Goal: Task Accomplishment & Management: Use online tool/utility

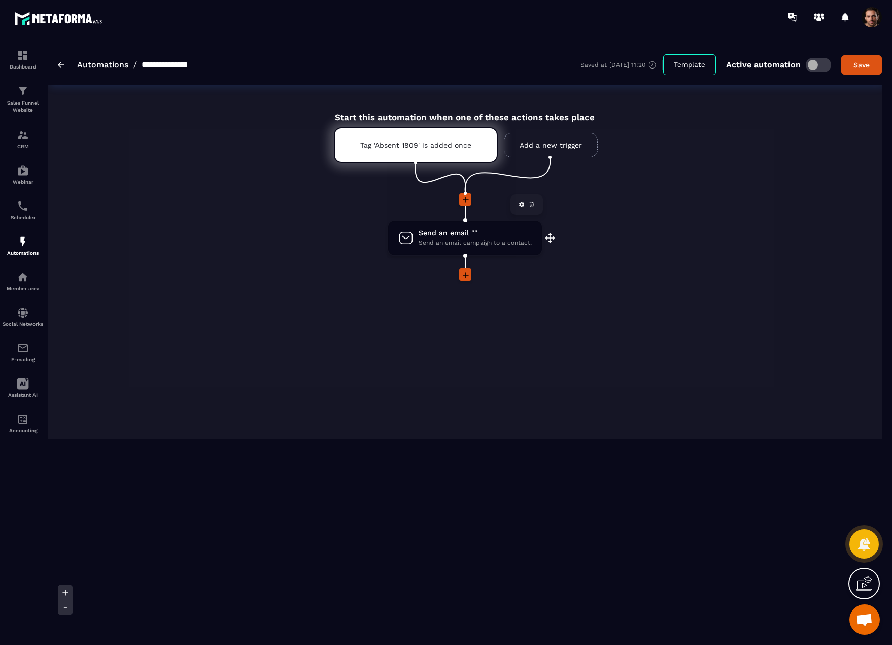
click at [473, 239] on span "Send an email campaign to a contact." at bounding box center [474, 243] width 113 height 10
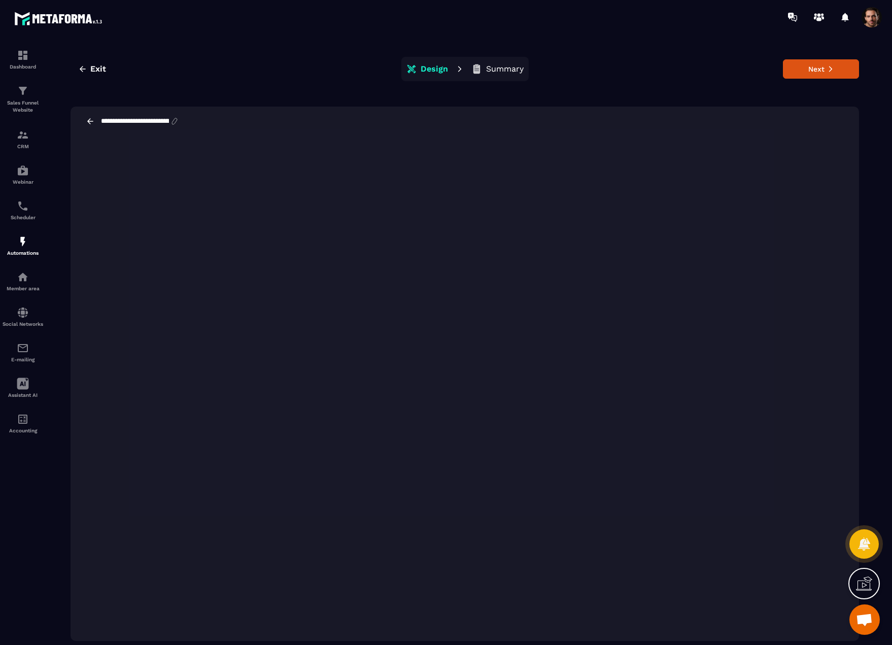
click at [846, 57] on div "Exit Design Summary Next" at bounding box center [465, 69] width 788 height 24
click at [822, 68] on button "Next" at bounding box center [821, 68] width 76 height 19
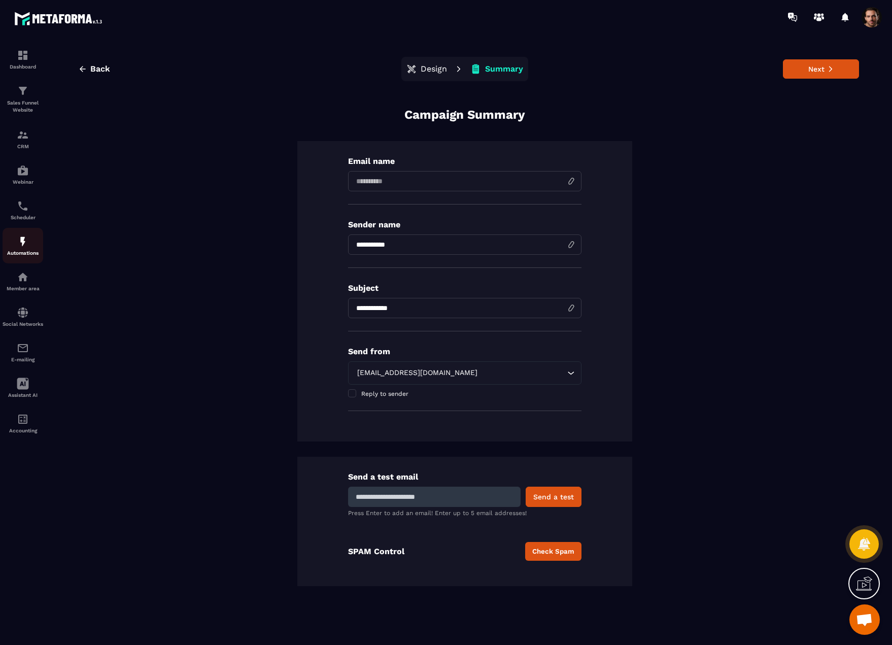
click at [26, 248] on div "Automations" at bounding box center [23, 245] width 41 height 20
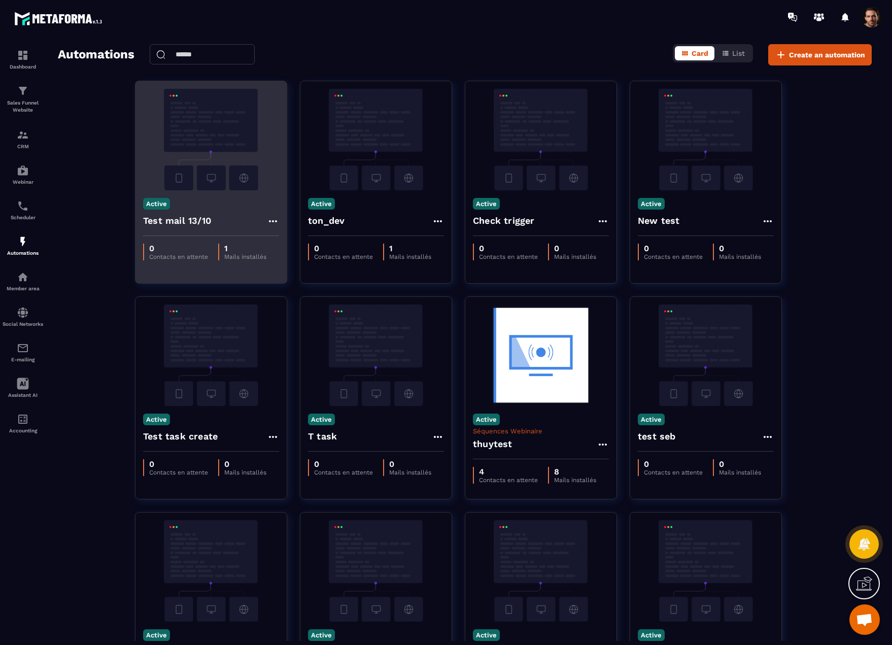
click at [274, 220] on icon at bounding box center [273, 221] width 12 height 12
click at [295, 281] on button "Delete" at bounding box center [301, 282] width 61 height 18
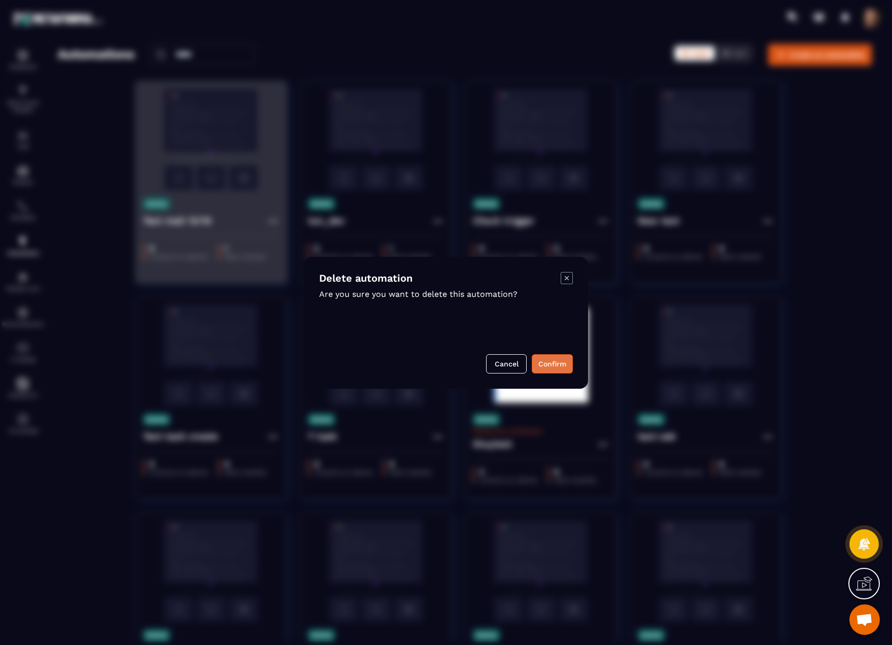
click at [549, 363] on button "Confirm" at bounding box center [552, 363] width 41 height 19
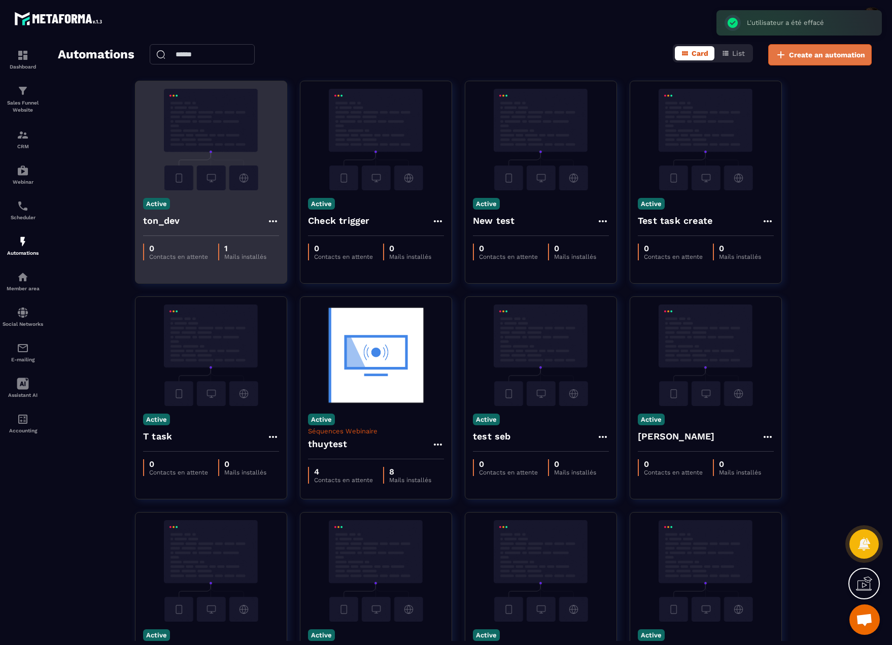
click at [817, 54] on span "Create an automation" at bounding box center [827, 55] width 76 height 10
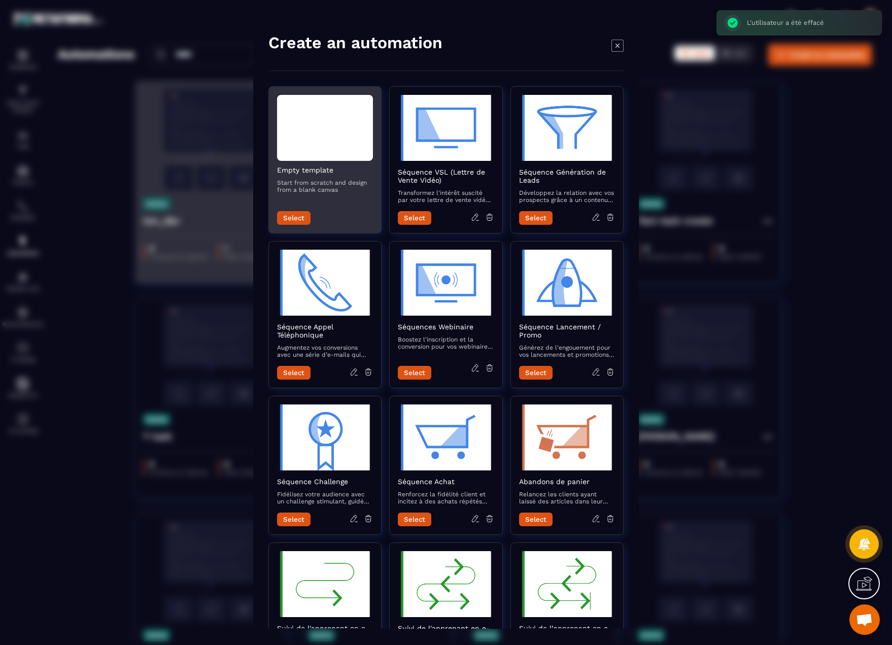
click at [295, 217] on button "Select" at bounding box center [293, 218] width 33 height 14
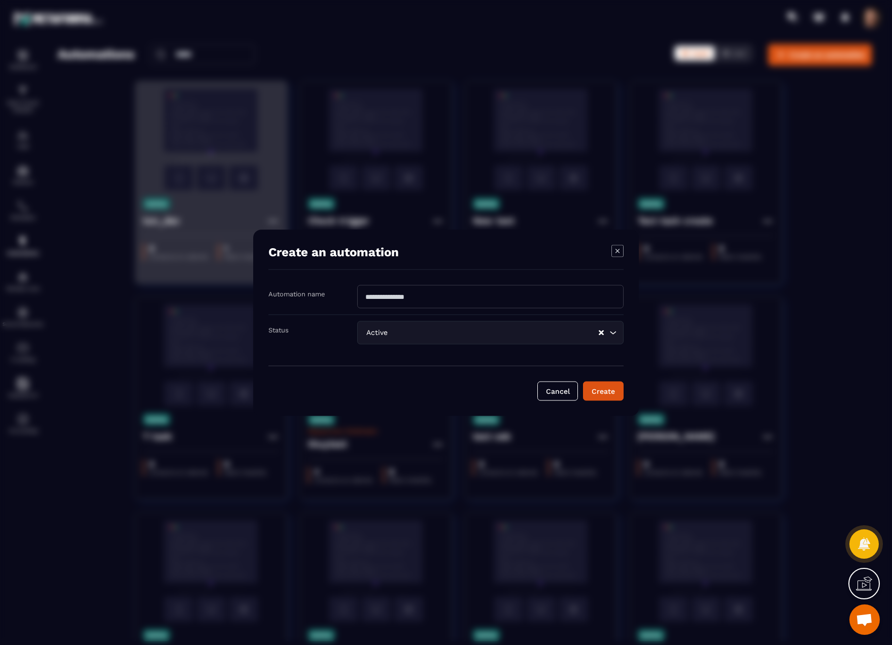
click at [392, 297] on input "Modal window" at bounding box center [490, 296] width 266 height 23
type input "**********"
click at [607, 387] on button "Create" at bounding box center [603, 390] width 41 height 19
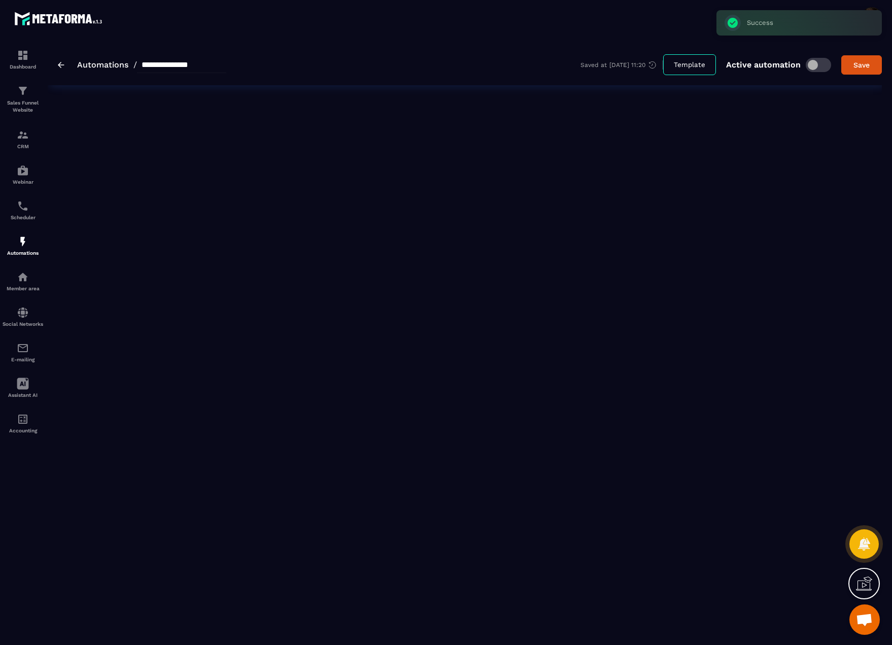
type input "**********"
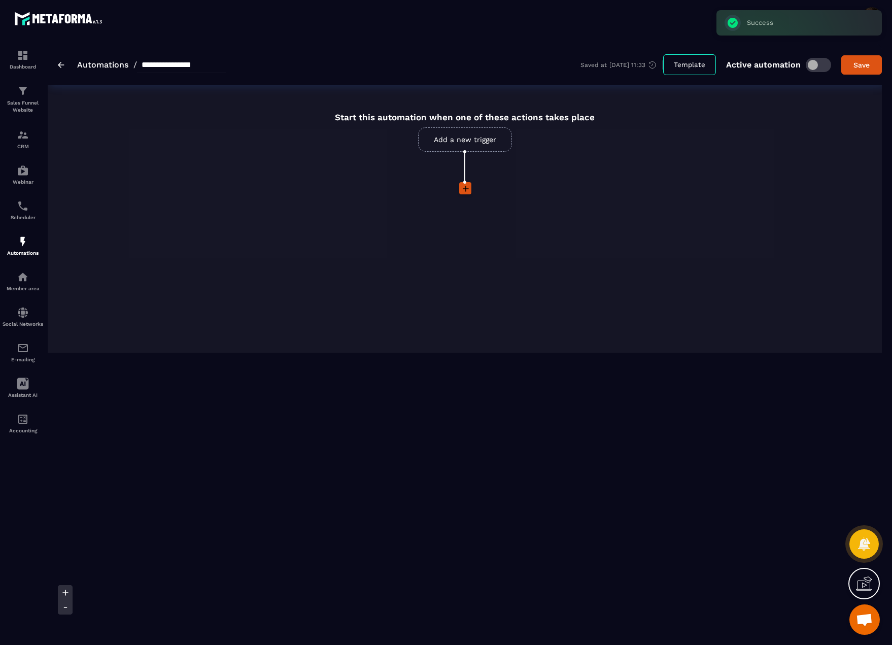
click at [475, 138] on link "Add a new trigger" at bounding box center [465, 139] width 94 height 24
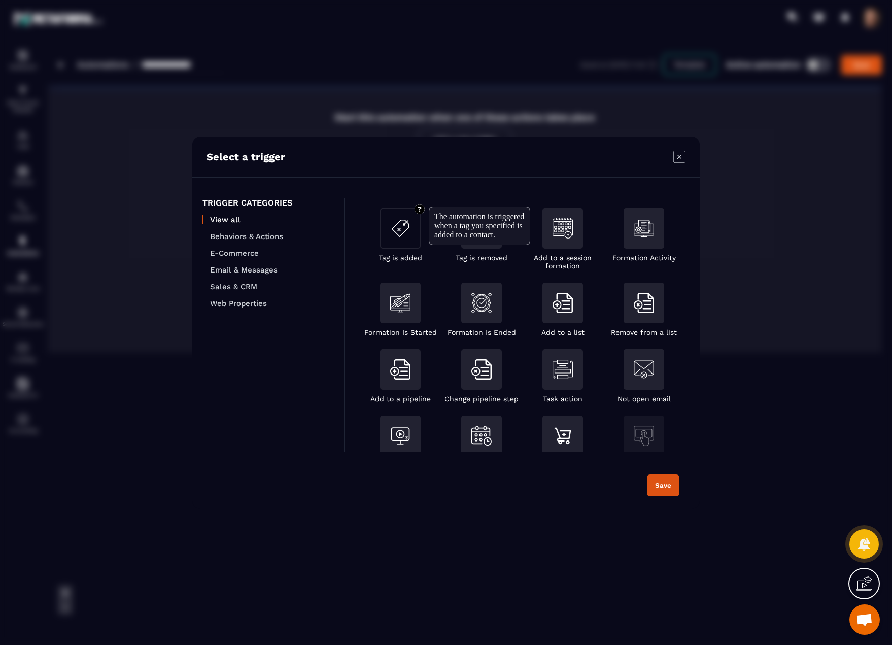
click at [413, 233] on div "Modal window" at bounding box center [400, 228] width 41 height 41
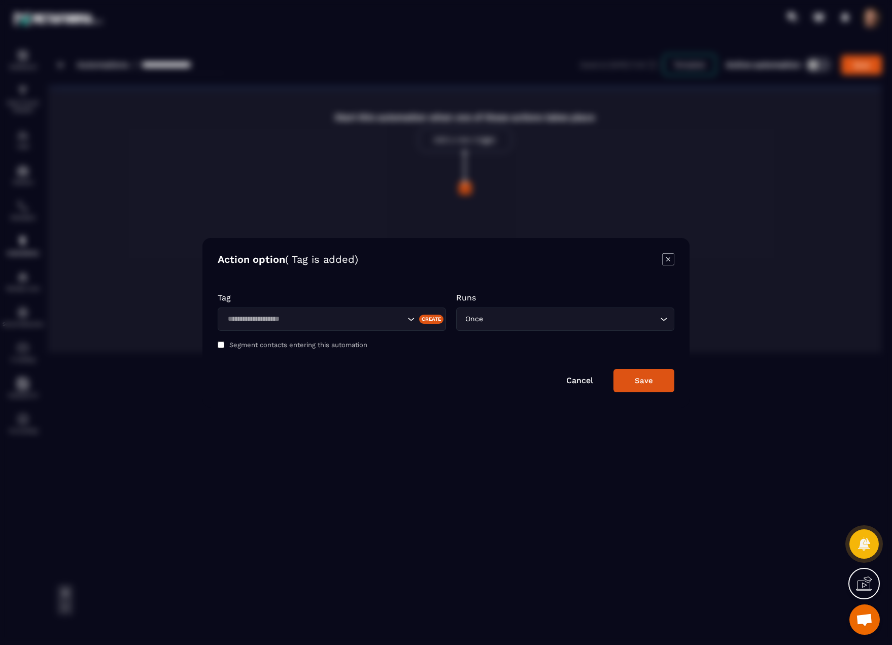
click at [317, 314] on input "Search for option" at bounding box center [314, 318] width 181 height 11
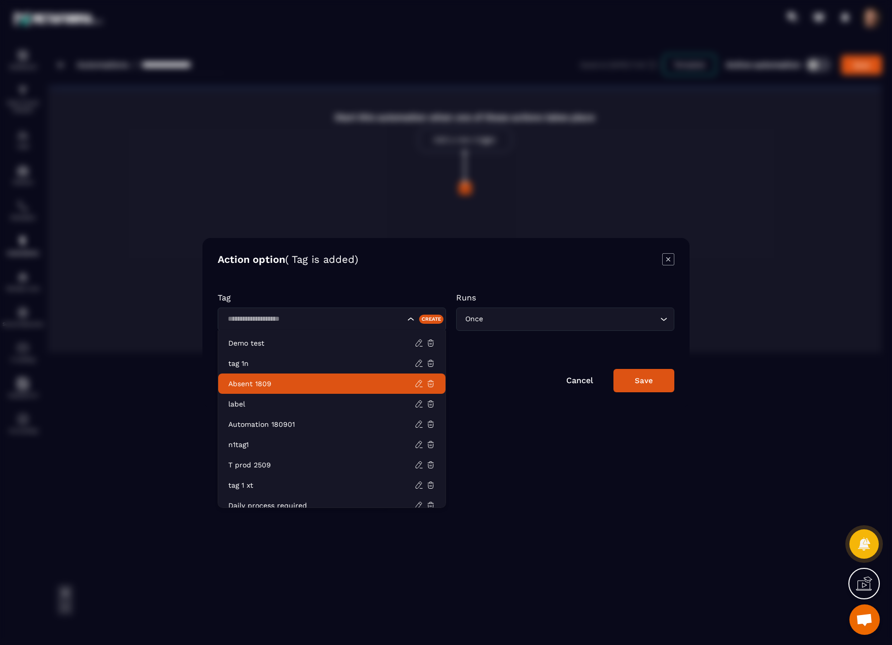
click at [311, 386] on p "Absent 1809" at bounding box center [321, 383] width 186 height 10
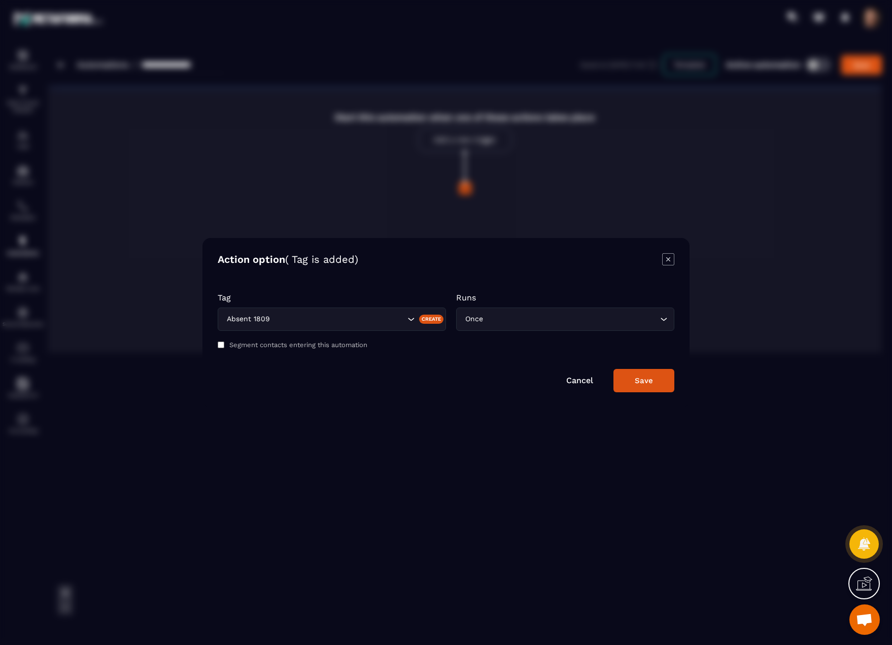
click at [649, 380] on div "Save" at bounding box center [644, 380] width 18 height 9
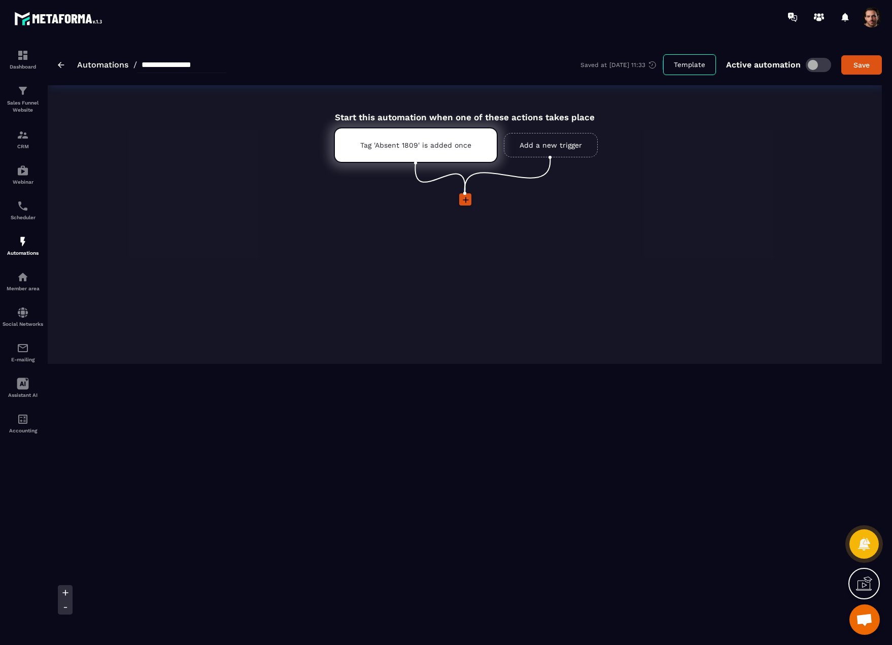
click at [463, 201] on icon at bounding box center [466, 200] width 10 height 10
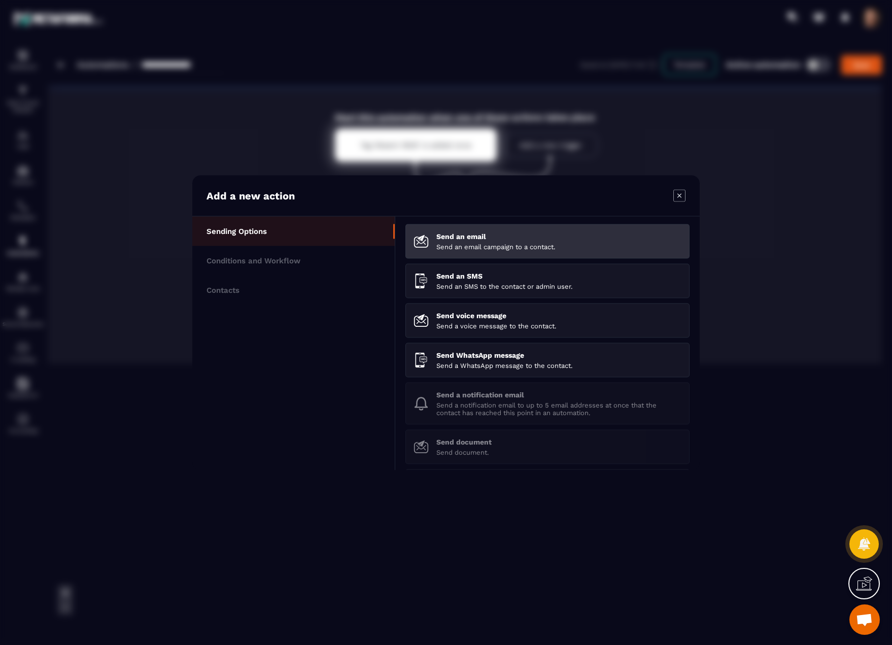
click at [538, 245] on p "Send an email campaign to a contact." at bounding box center [558, 246] width 245 height 8
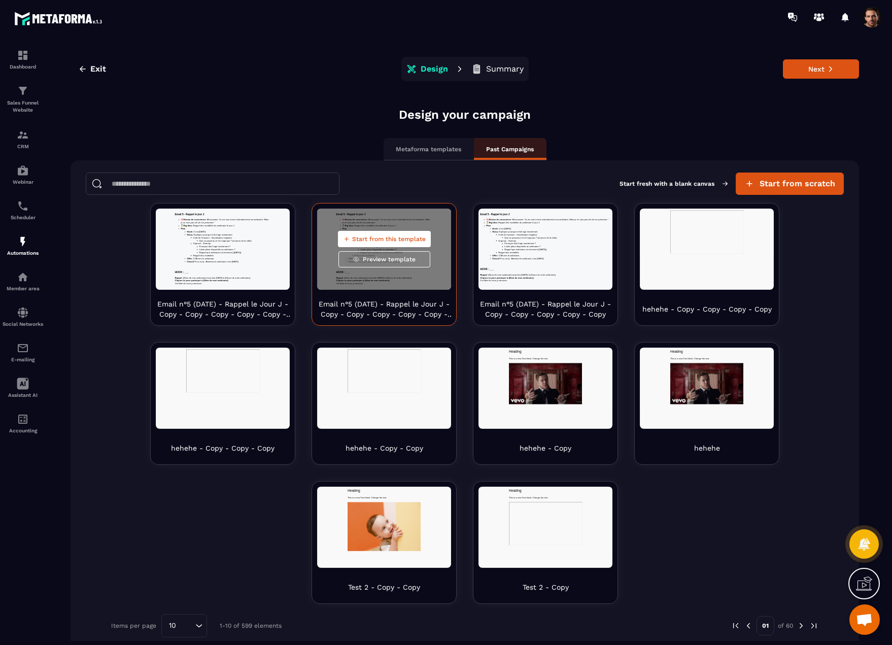
click at [395, 237] on span "Start from this template" at bounding box center [389, 239] width 74 height 8
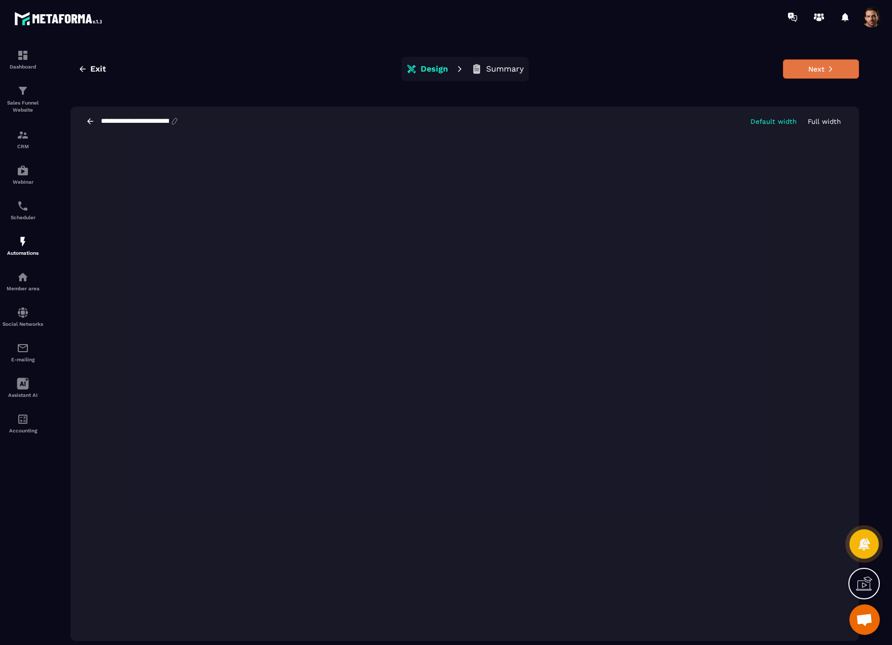
click at [838, 67] on button "Next" at bounding box center [821, 68] width 76 height 19
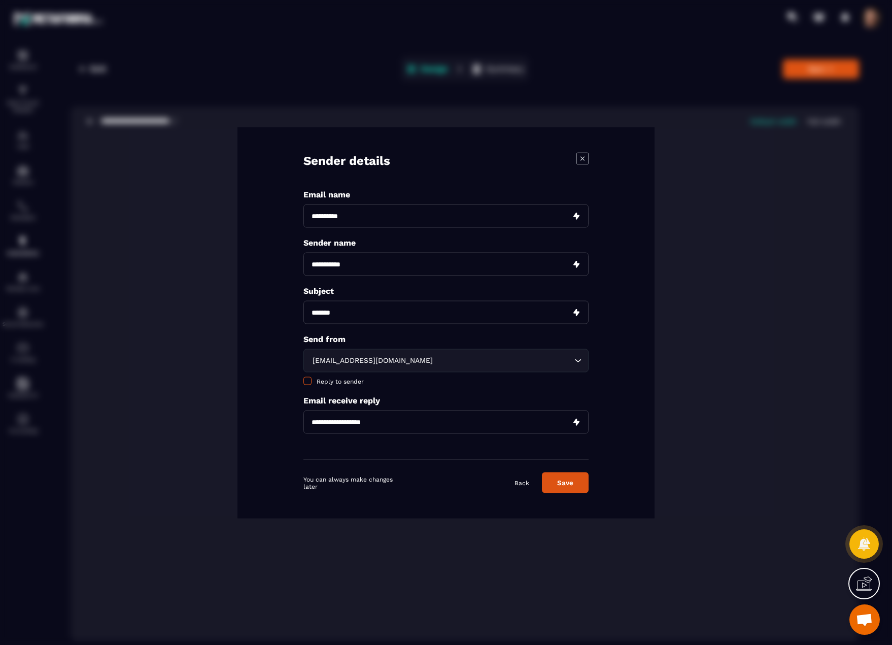
click at [345, 380] on span "Reply to sender" at bounding box center [339, 380] width 47 height 7
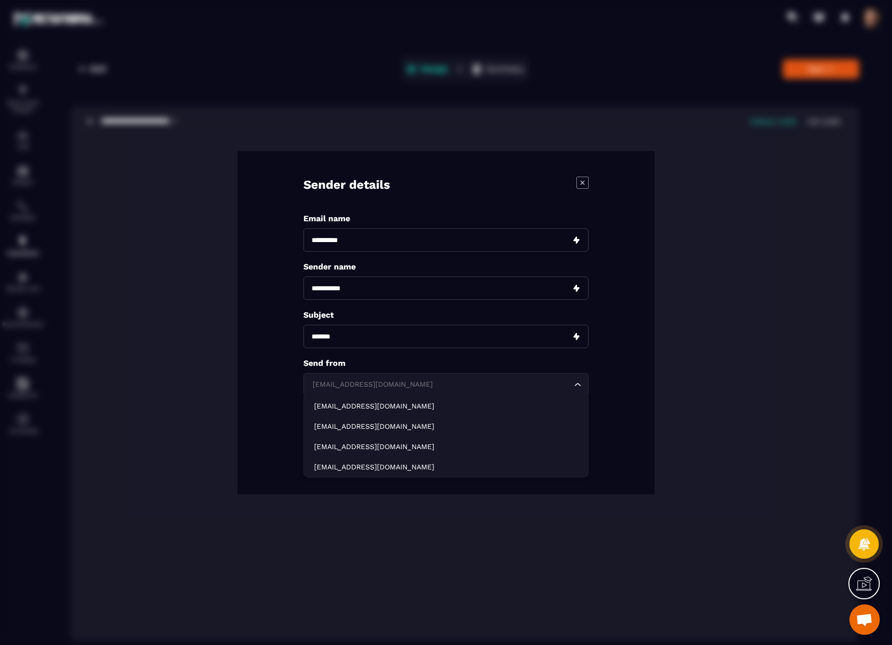
click at [379, 382] on div "sale@mkt.sebastienhanouna.com" at bounding box center [441, 384] width 264 height 11
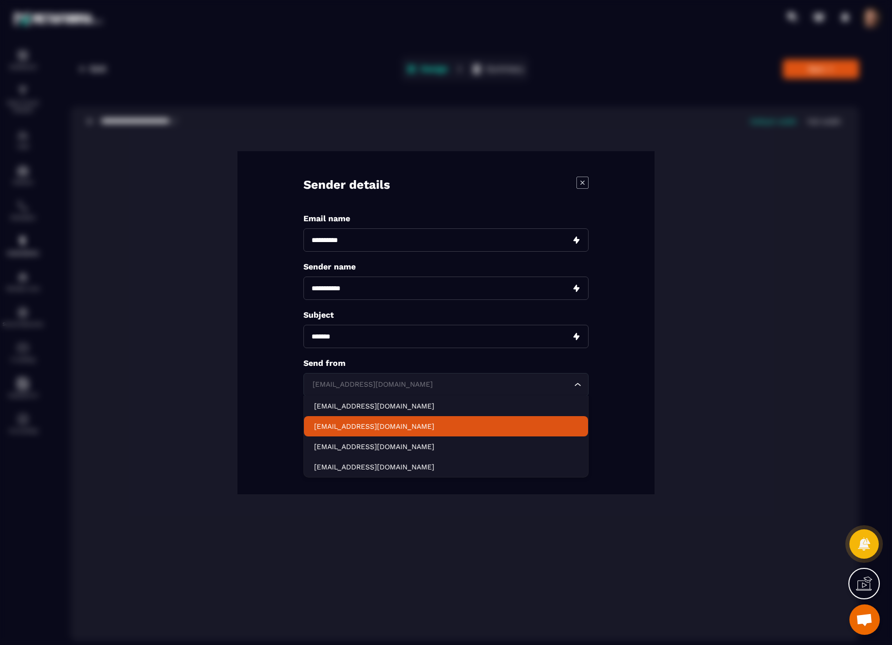
click at [368, 423] on p "devtest@sebastienhanouna.com" at bounding box center [446, 426] width 264 height 10
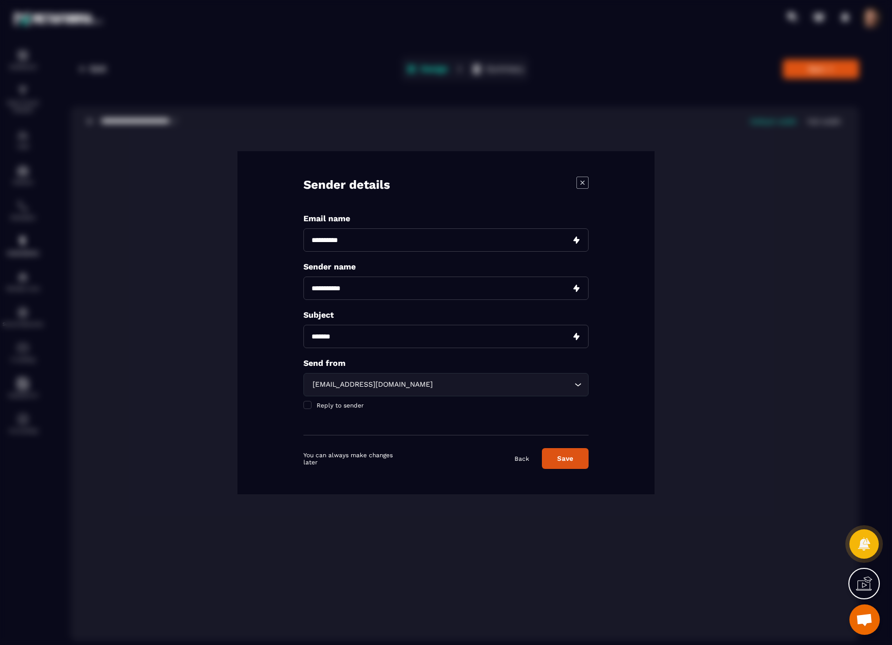
click at [341, 283] on input "Modal window" at bounding box center [445, 287] width 285 height 23
type input "**********"
click at [331, 333] on input "Modal window" at bounding box center [445, 336] width 285 height 23
type input "**********"
click at [384, 243] on input "Modal window" at bounding box center [445, 239] width 285 height 23
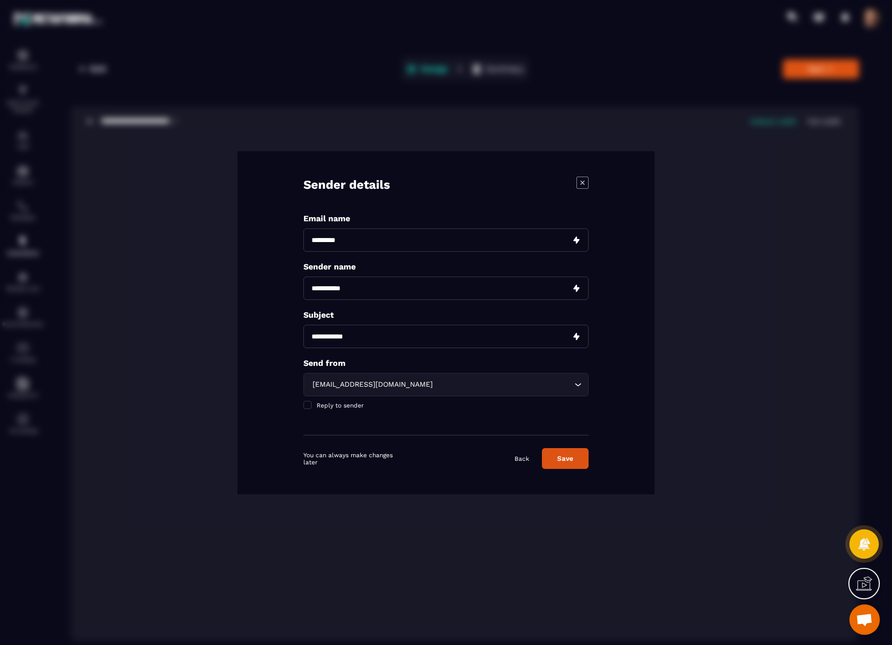
type input "*********"
click at [568, 463] on button "Save" at bounding box center [565, 458] width 47 height 21
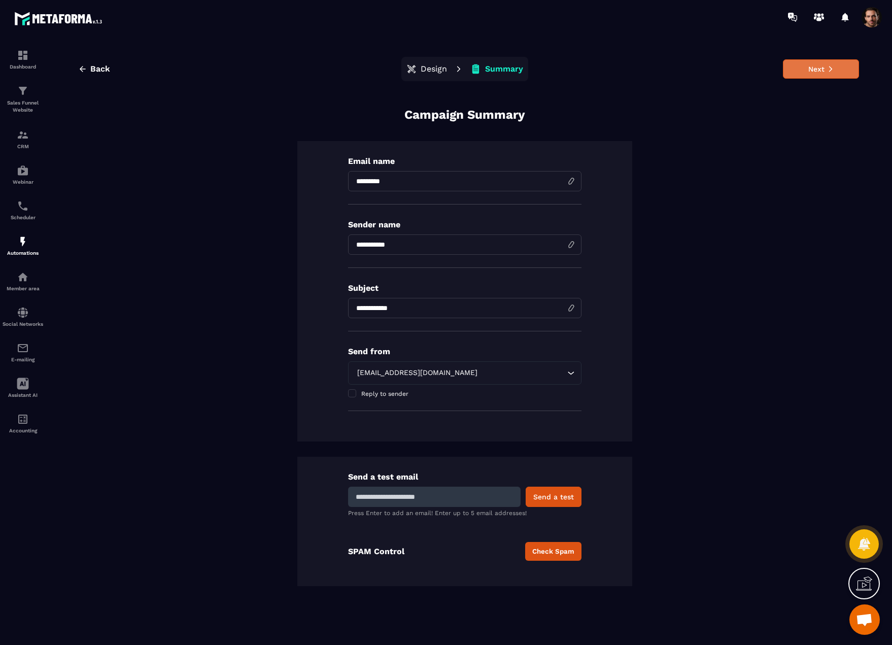
click at [833, 68] on icon at bounding box center [830, 68] width 7 height 7
